Goal: Check status: Check status

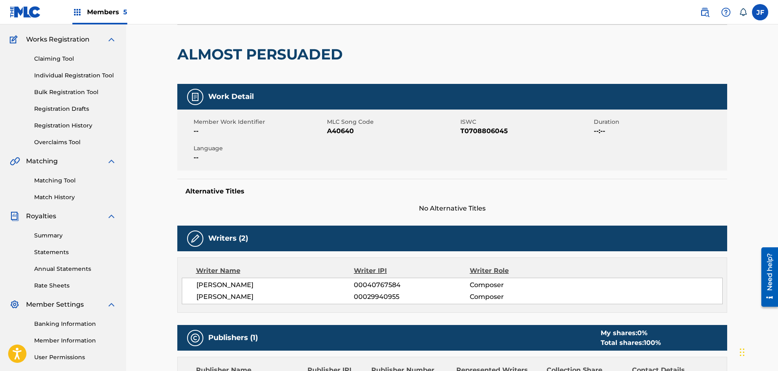
scroll to position [48, 0]
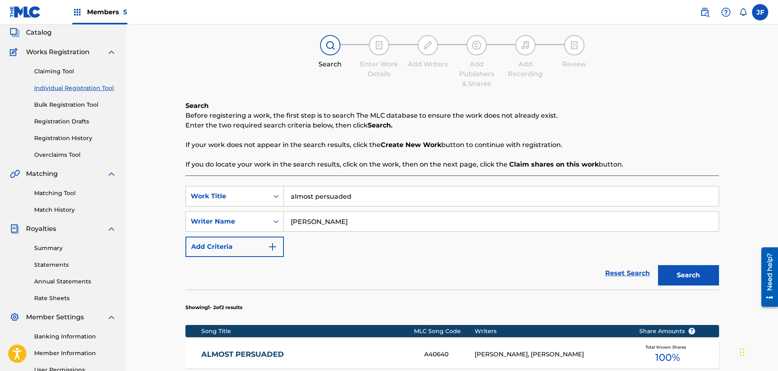
scroll to position [121, 0]
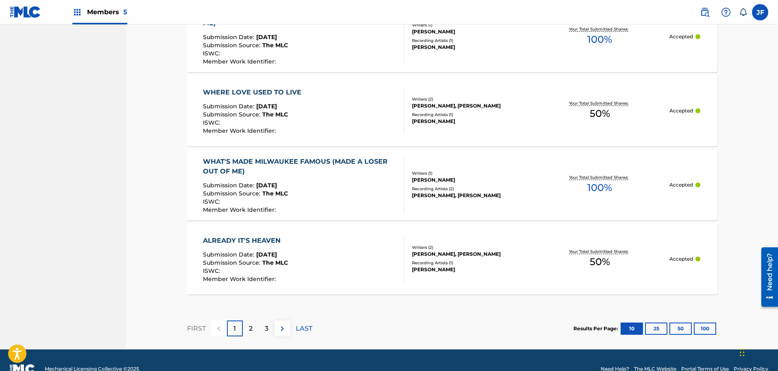
scroll to position [777, 0]
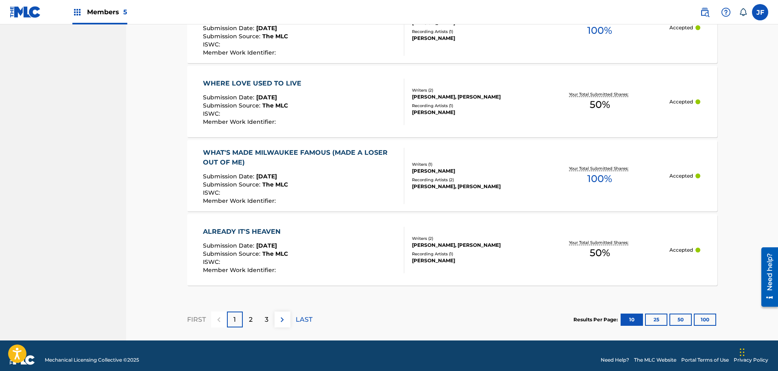
click at [249, 314] on p "2" at bounding box center [251, 319] width 4 height 10
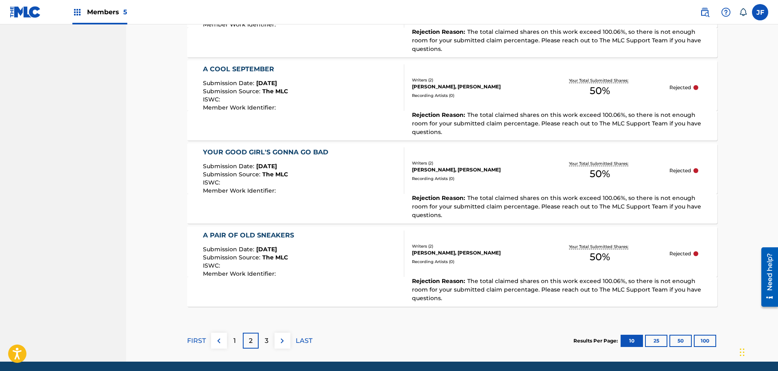
scroll to position [846, 0]
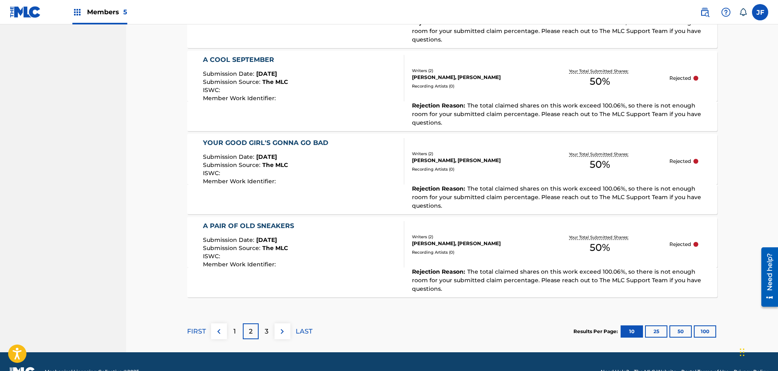
click at [271, 332] on div "3" at bounding box center [267, 331] width 16 height 16
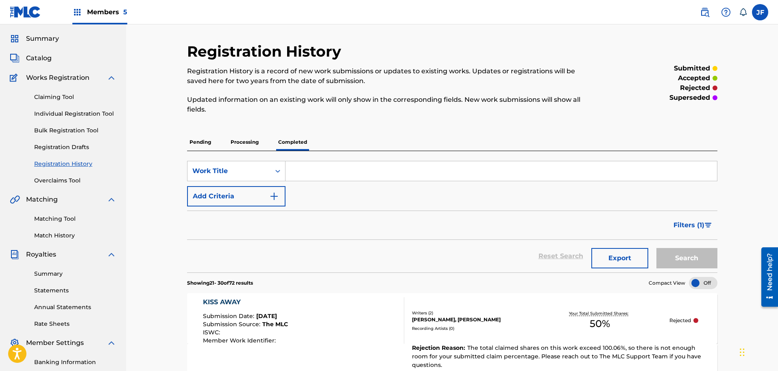
scroll to position [0, 0]
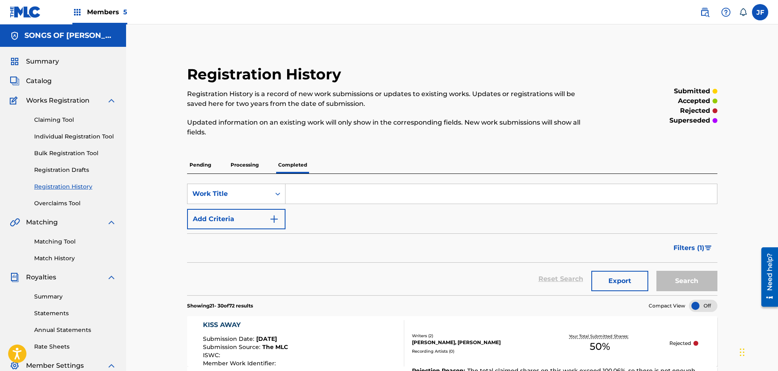
click at [39, 81] on span "Catalog" at bounding box center [39, 81] width 26 height 10
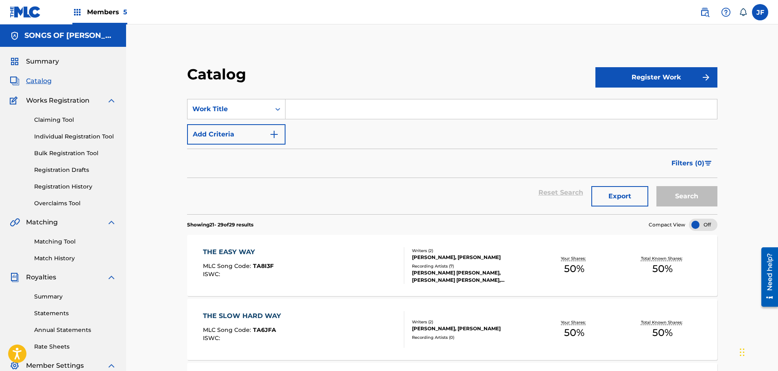
click at [705, 160] on button "Filters ( 0 )" at bounding box center [692, 163] width 51 height 20
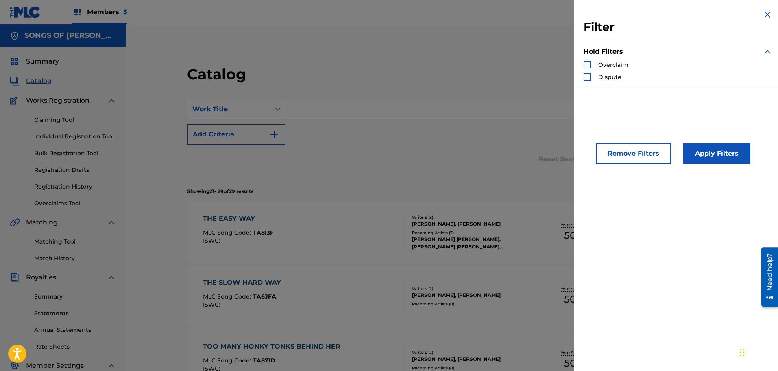
click at [764, 17] on img "Search Form" at bounding box center [768, 15] width 10 height 10
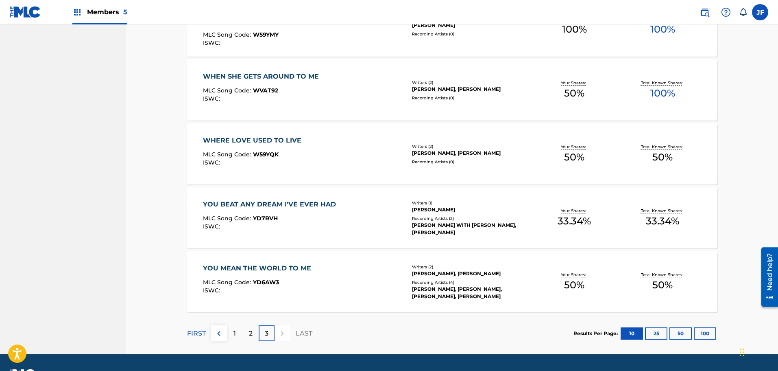
scroll to position [496, 0]
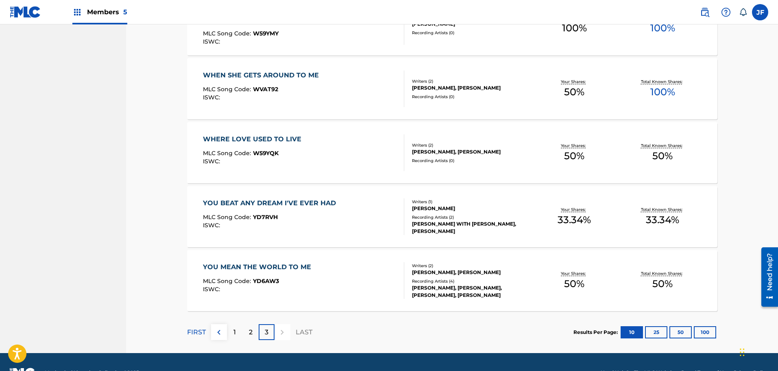
click at [239, 333] on div "1" at bounding box center [235, 332] width 16 height 16
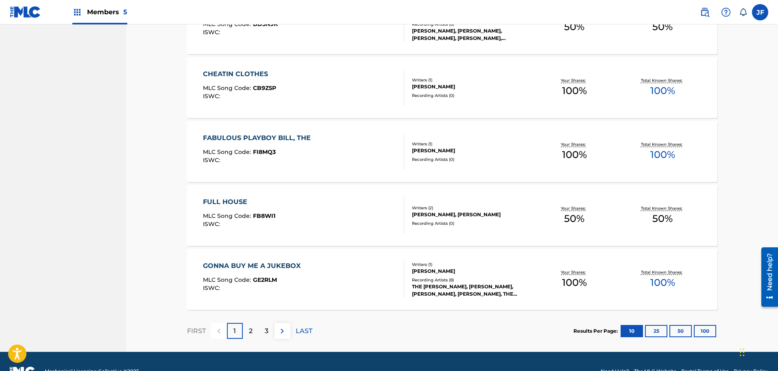
scroll to position [569, 0]
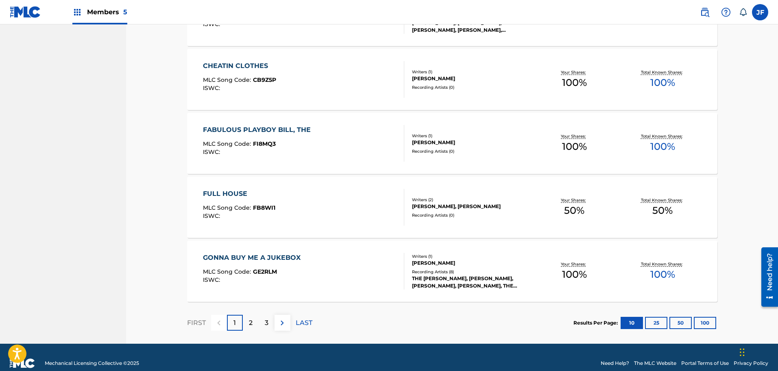
click at [253, 325] on div "2" at bounding box center [251, 322] width 16 height 16
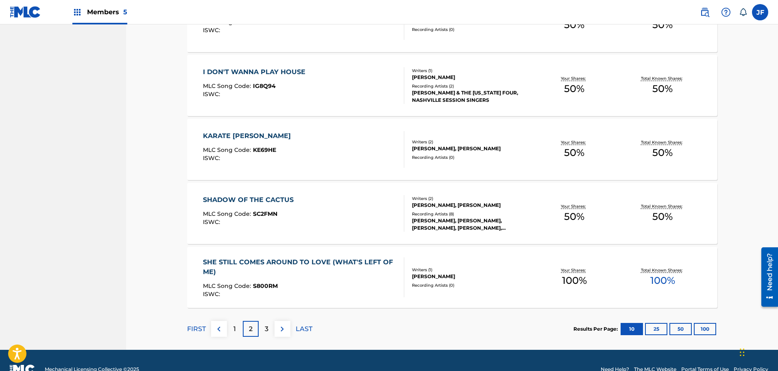
scroll to position [571, 0]
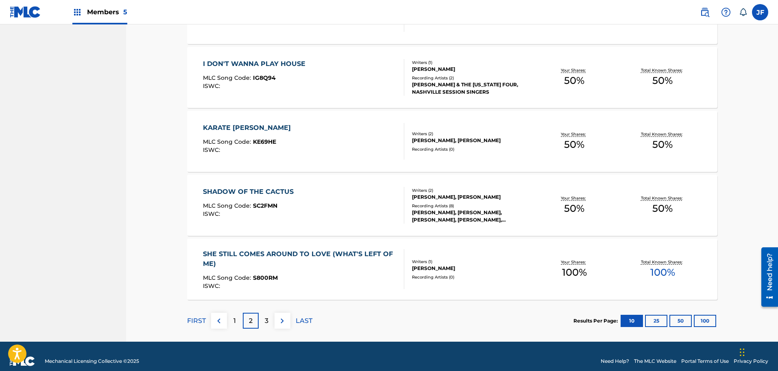
click at [269, 320] on div "3" at bounding box center [267, 320] width 16 height 16
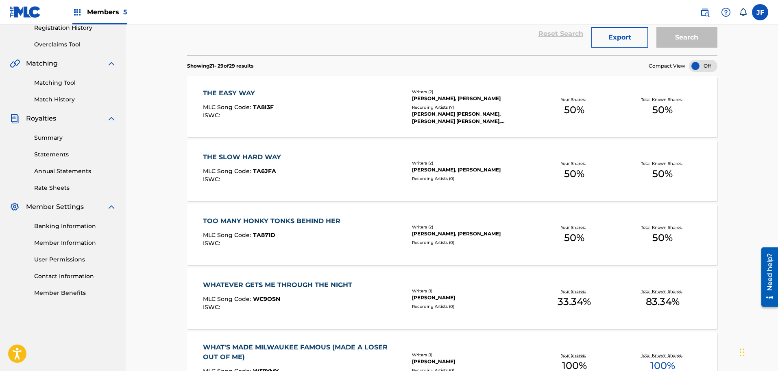
scroll to position [148, 0]
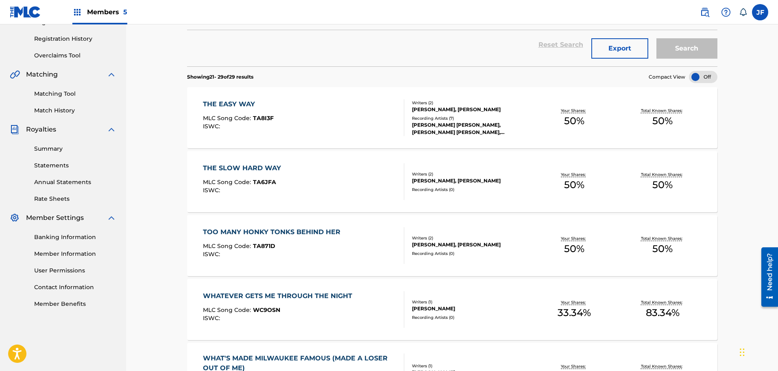
click at [85, 39] on link "Registration History" at bounding box center [75, 39] width 82 height 9
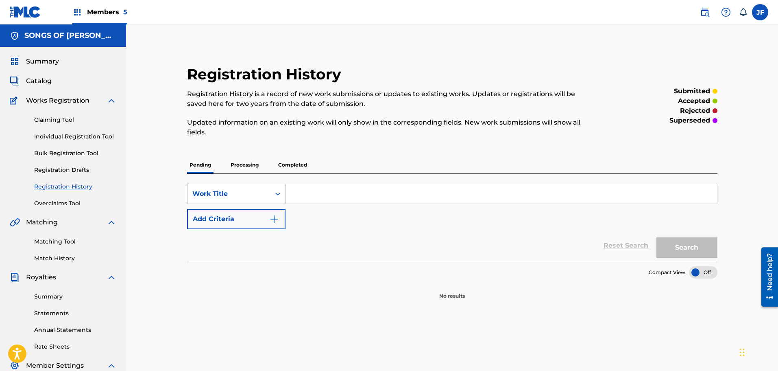
click at [290, 167] on p "Completed" at bounding box center [293, 164] width 34 height 17
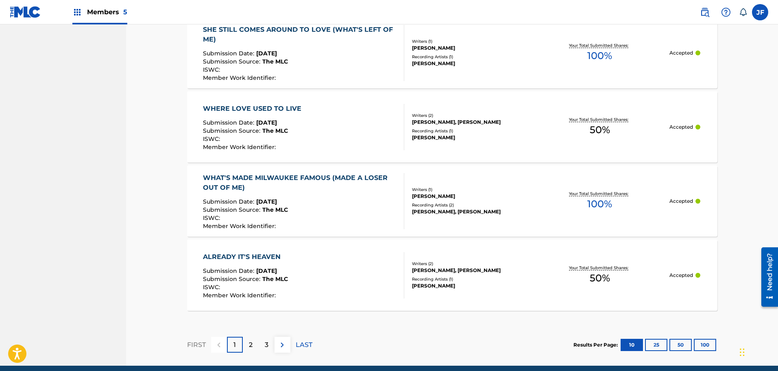
scroll to position [771, 0]
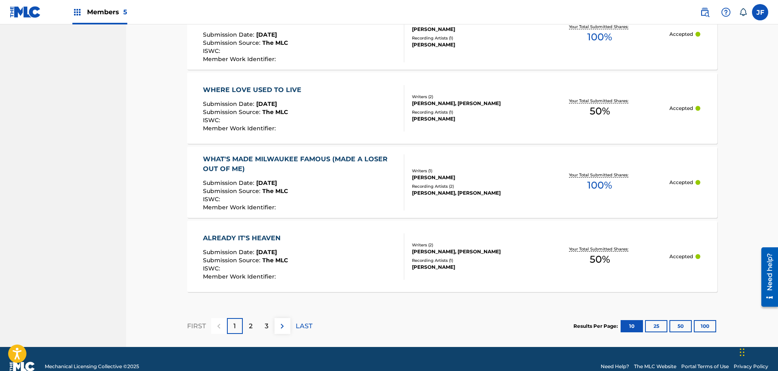
click at [254, 318] on div "2" at bounding box center [251, 326] width 16 height 16
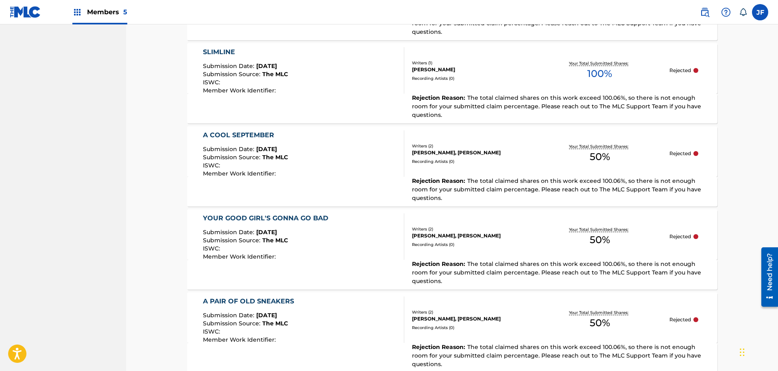
click at [355, 231] on div "YOUR GOOD GIRL'S GONNA GO BAD Submission Date : [DATE] Submission Source : The …" at bounding box center [304, 236] width 202 height 46
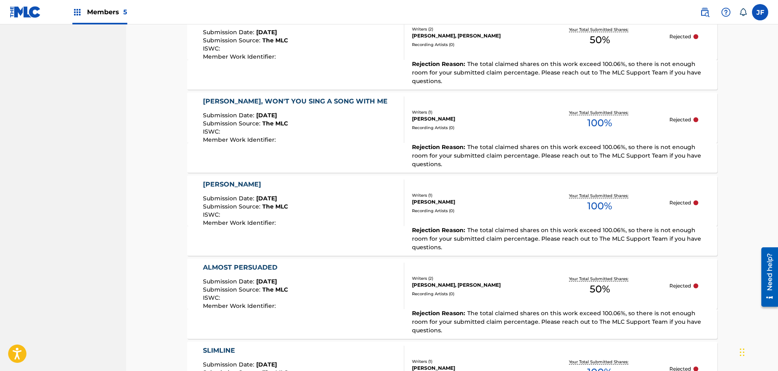
scroll to position [479, 0]
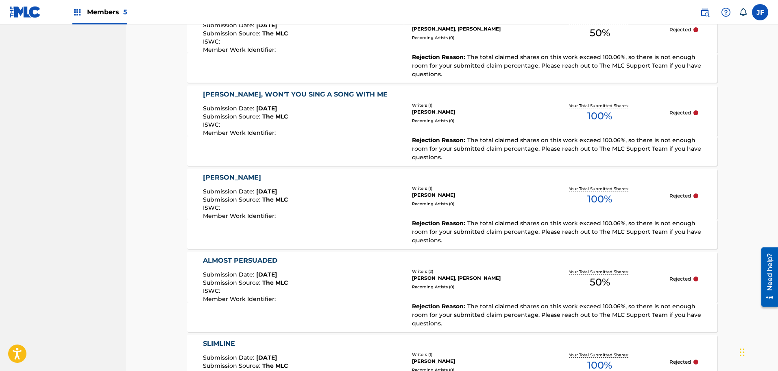
click at [365, 301] on link "ALMOST PERSUADED Submission Date : [DATE] Submission Source : The MLC ISWC : Me…" at bounding box center [452, 291] width 531 height 80
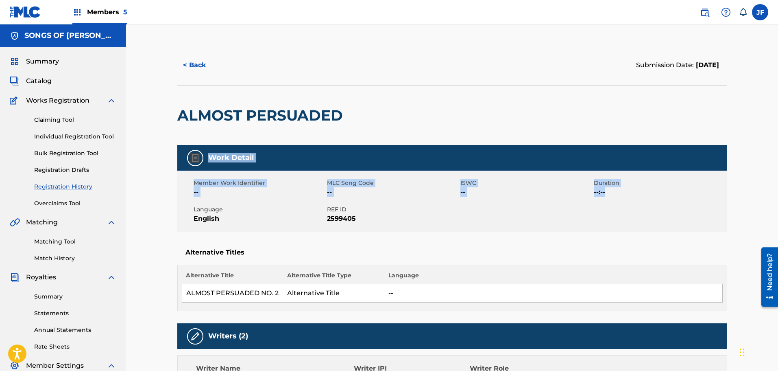
drag, startPoint x: 778, startPoint y: 138, endPoint x: 777, endPoint y: 230, distance: 91.9
click at [777, 231] on div "< Back Submission Date: [DATE] ALMOST PERSUADED Work Detail Member Work Identif…" at bounding box center [452, 313] width 652 height 578
click at [718, 203] on div "Member Work Identifier -- MLC Song Code -- ISWC -- Duration --:-- Language Engl…" at bounding box center [452, 200] width 550 height 61
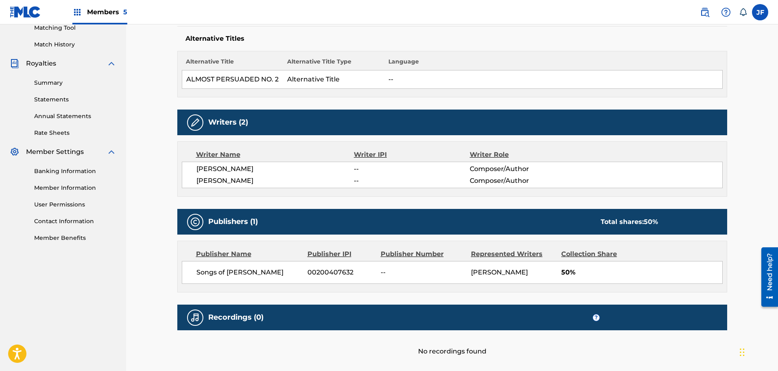
scroll to position [207, 0]
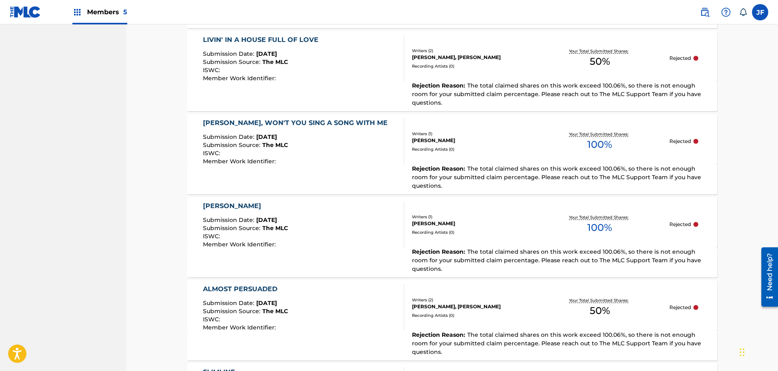
scroll to position [473, 0]
